Goal: Check status: Check status

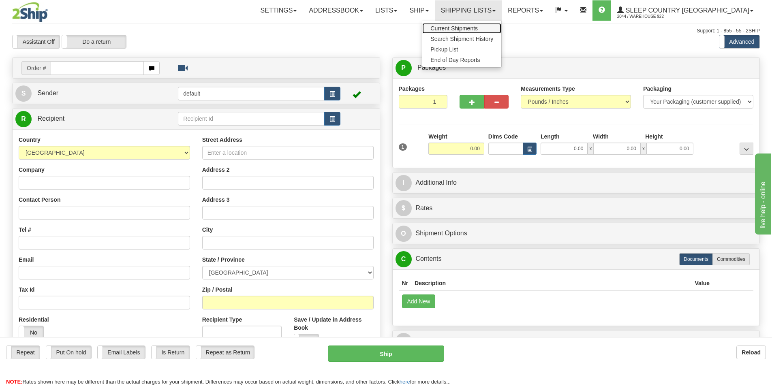
click at [478, 27] on span "Current Shipments" at bounding box center [453, 28] width 47 height 6
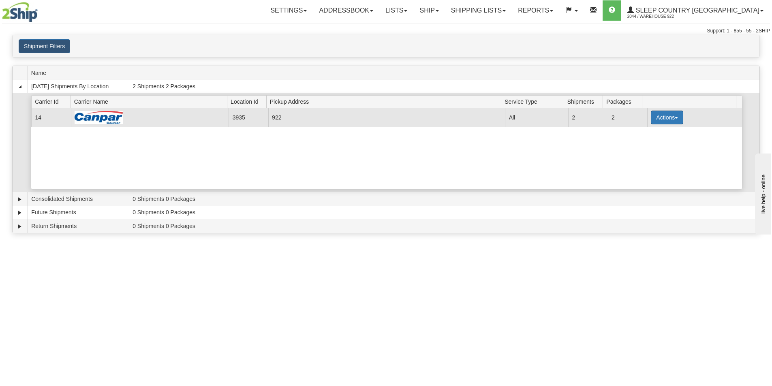
click at [674, 118] on span "button" at bounding box center [675, 118] width 3 height 2
click at [643, 134] on span "Details" at bounding box center [637, 133] width 22 height 6
click at [661, 117] on button "Actions" at bounding box center [667, 118] width 32 height 14
click at [636, 134] on span "Details" at bounding box center [637, 133] width 22 height 6
click at [665, 117] on button "Actions" at bounding box center [667, 118] width 32 height 14
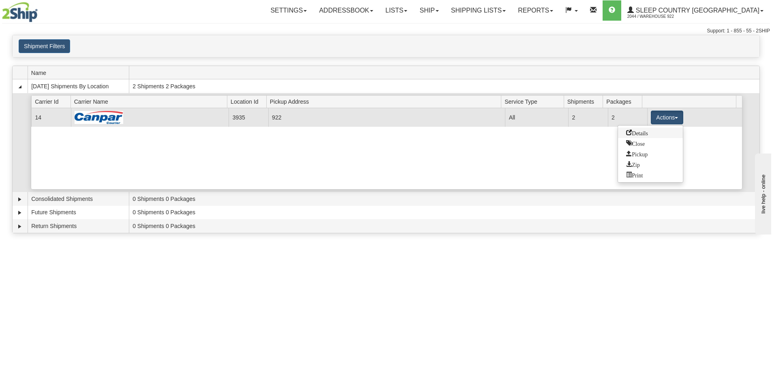
click at [645, 134] on span "Details" at bounding box center [637, 133] width 22 height 6
